Goal: Information Seeking & Learning: Compare options

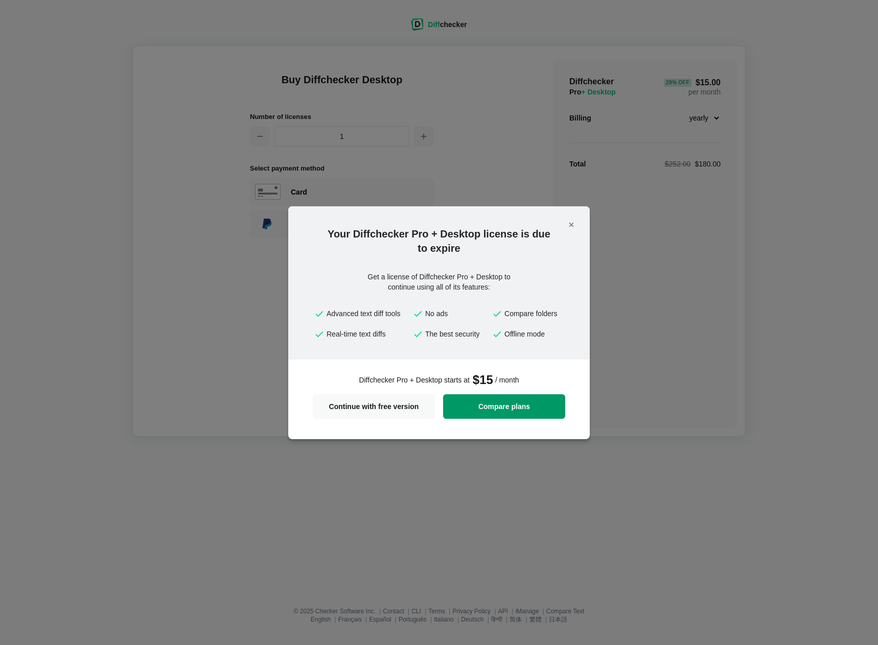
click at [487, 407] on span "Compare plans" at bounding box center [504, 406] width 110 height 7
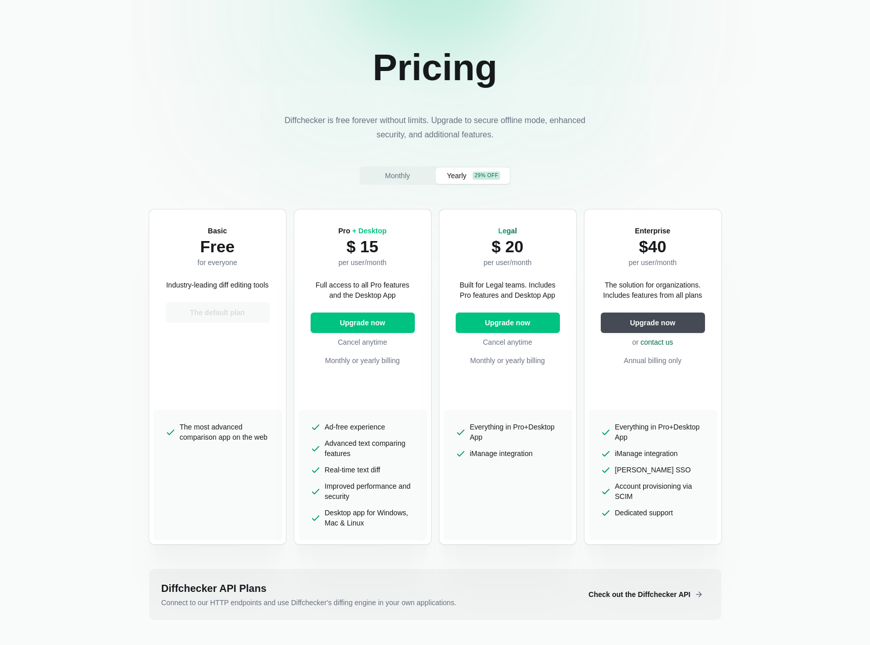
scroll to position [153, 0]
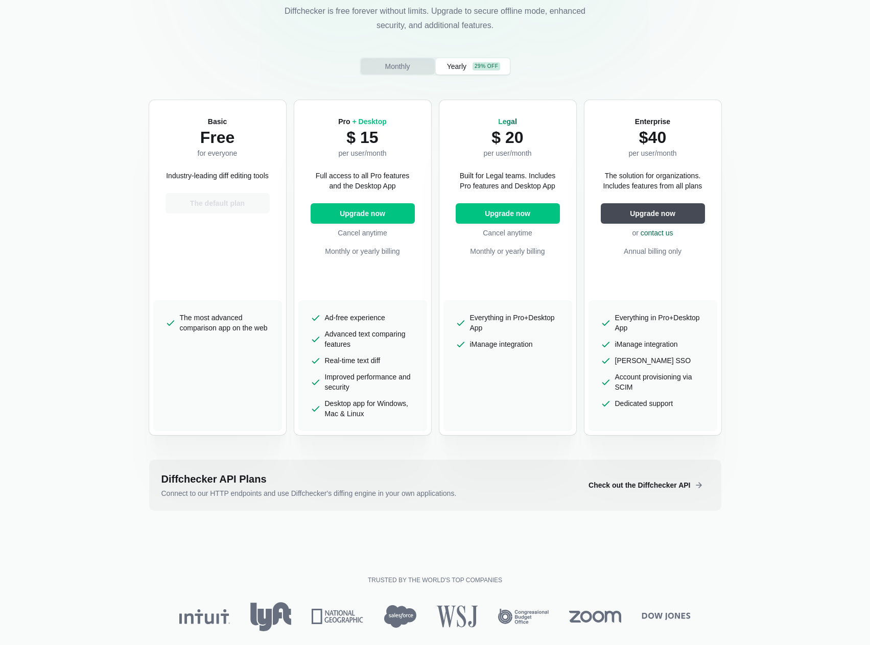
click at [427, 65] on button "Monthly" at bounding box center [398, 66] width 74 height 16
click at [467, 67] on span "Yearly" at bounding box center [457, 66] width 24 height 10
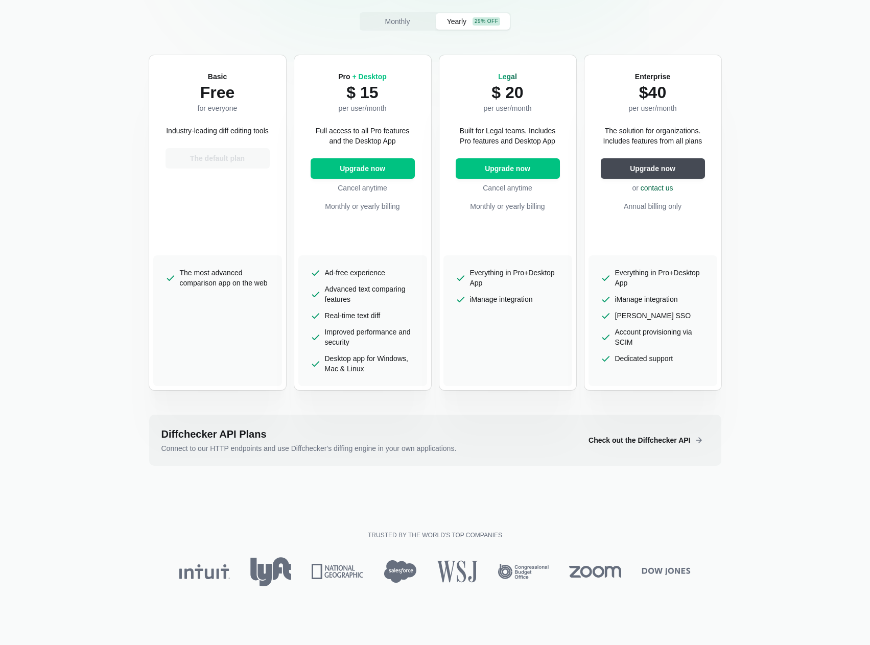
scroll to position [307, 0]
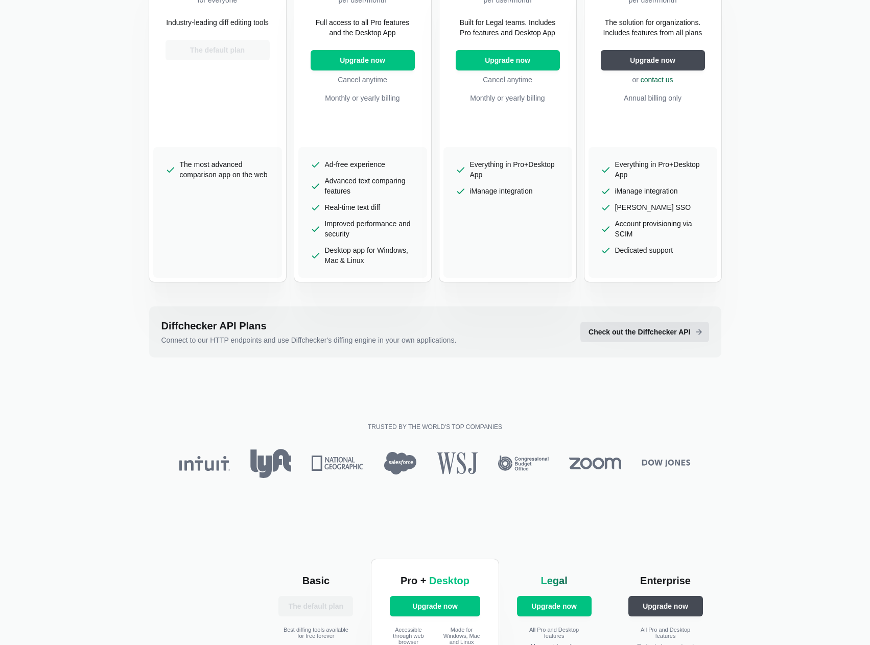
click at [669, 331] on span "Check out the Diffchecker API" at bounding box center [640, 332] width 106 height 10
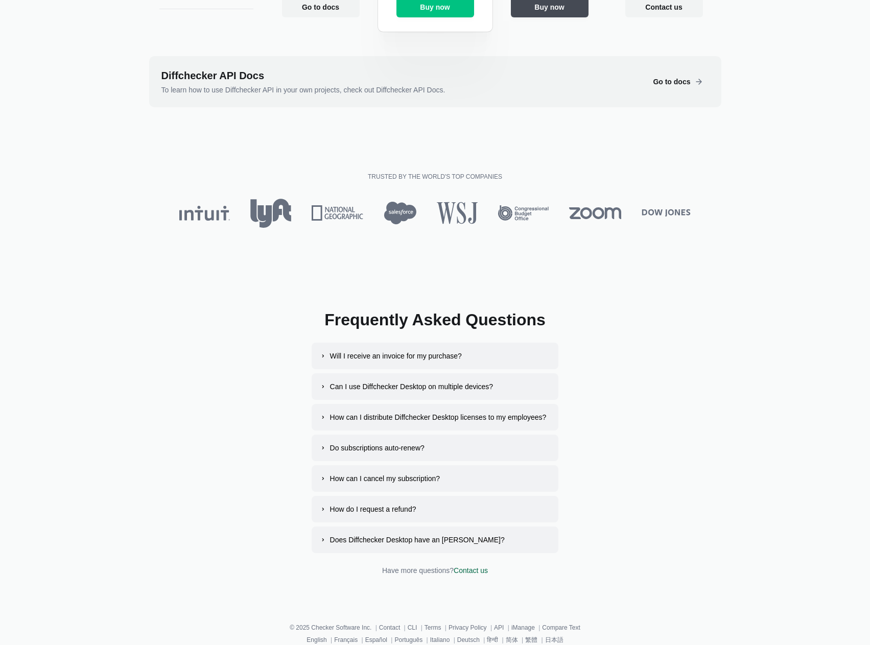
scroll to position [707, 0]
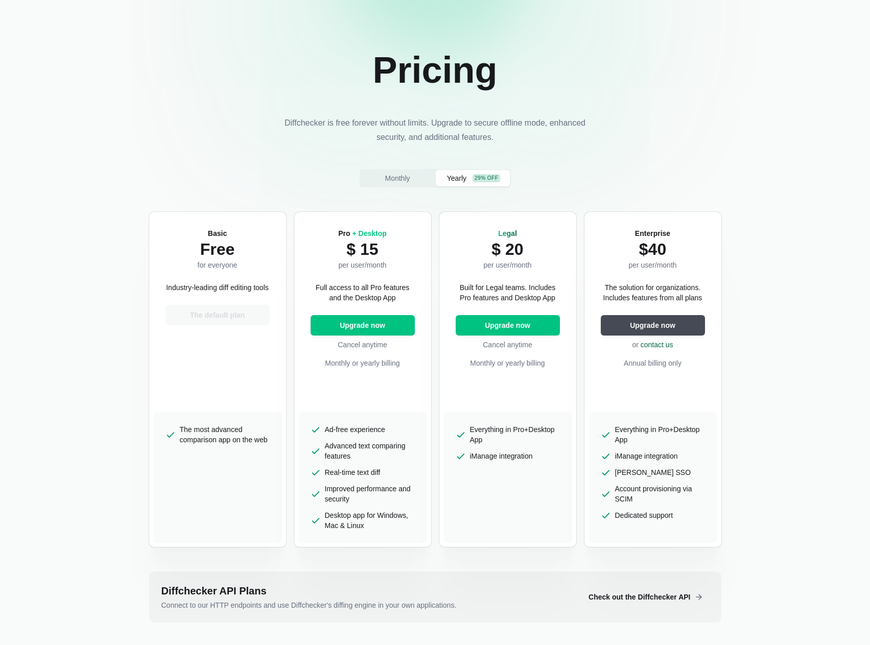
scroll to position [153, 0]
